Goal: Communication & Community: Participate in discussion

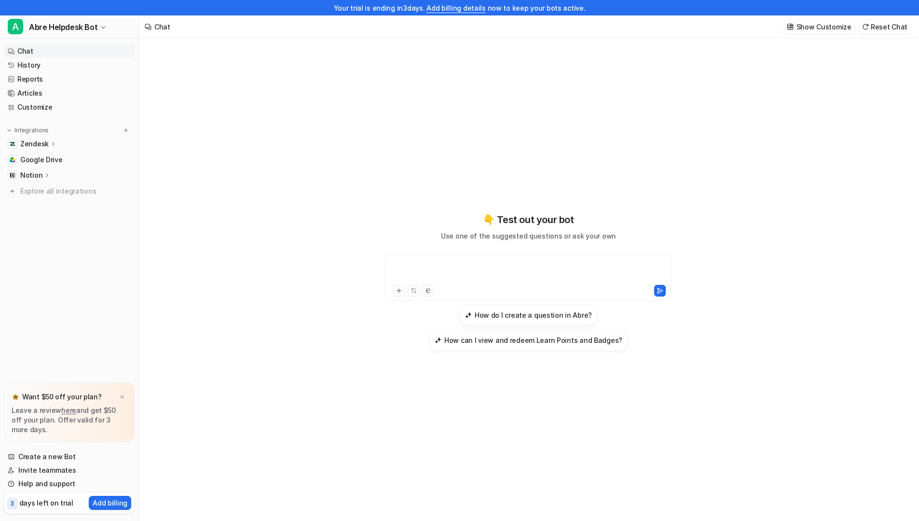
click at [423, 266] on div at bounding box center [529, 272] width 282 height 22
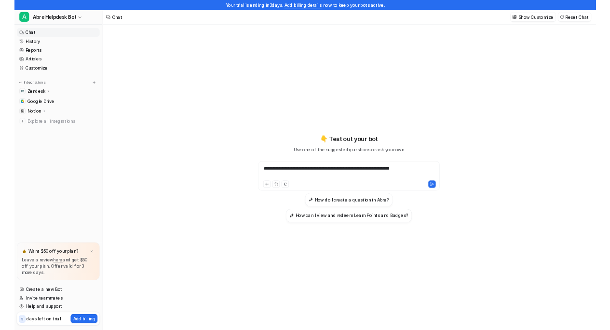
scroll to position [15, 0]
